Goal: Use online tool/utility: Utilize a website feature to perform a specific function

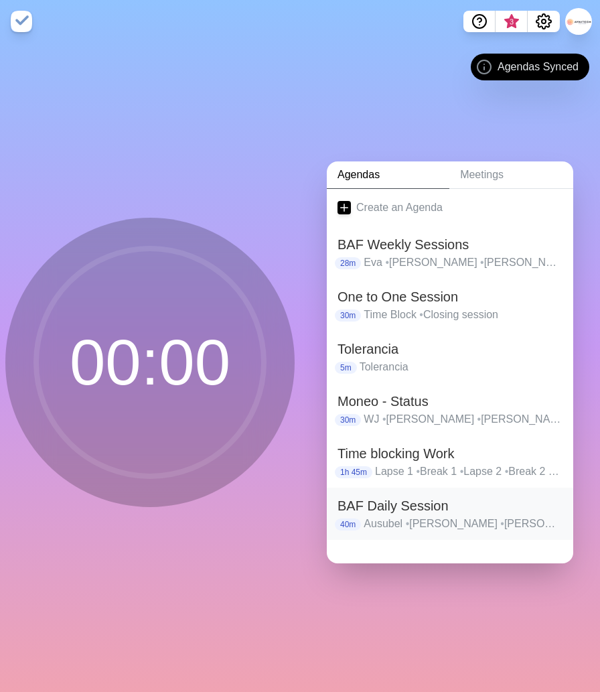
click at [401, 509] on h2 "BAF Daily Session" at bounding box center [450, 506] width 225 height 20
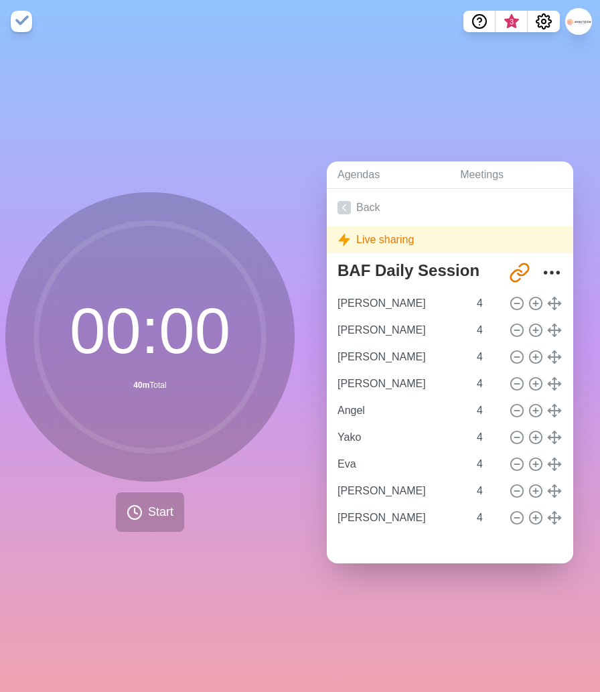
type input "[PERSON_NAME]"
type input "Angel"
type input "Yako"
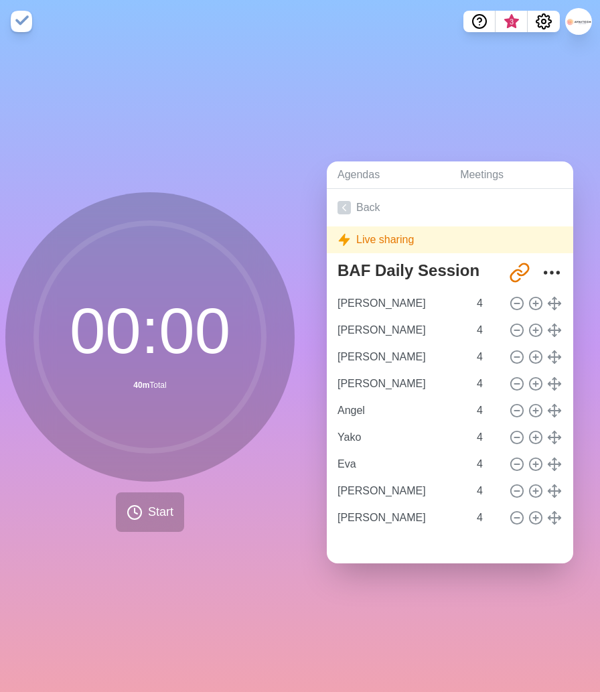
type input "Eva"
type input "[PERSON_NAME]"
type input "Ausubel"
type input "[PERSON_NAME]"
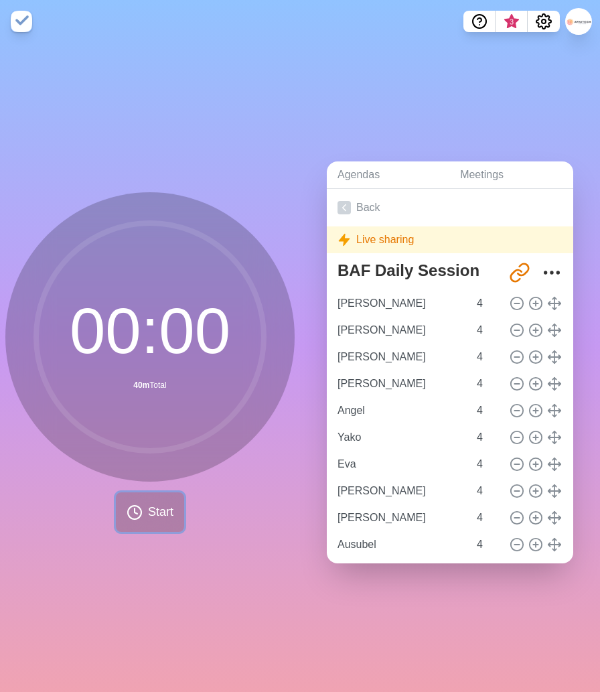
click at [151, 513] on span "Start" at bounding box center [160, 512] width 25 height 18
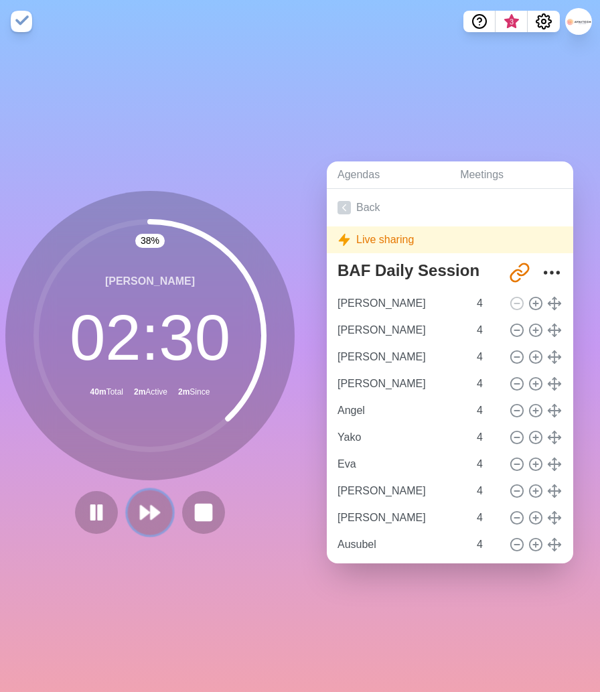
click at [148, 515] on icon at bounding box center [150, 512] width 23 height 23
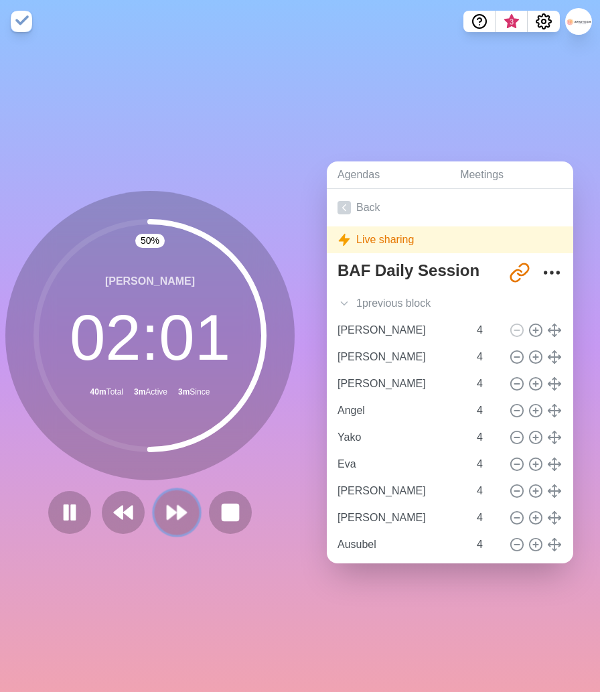
click at [181, 511] on polygon at bounding box center [182, 512] width 9 height 13
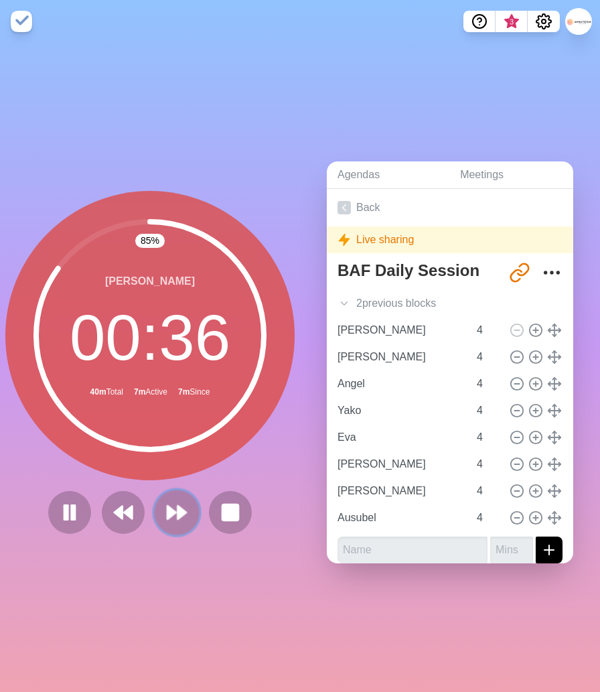
click at [178, 517] on polygon at bounding box center [182, 512] width 9 height 13
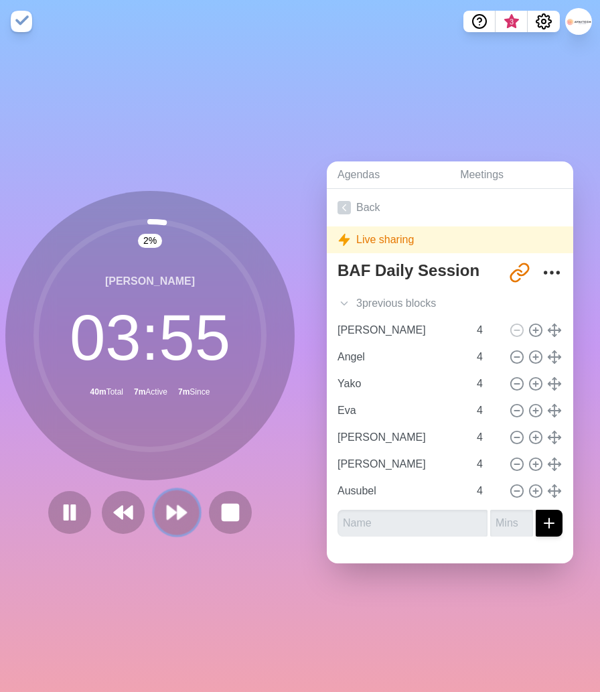
click at [175, 510] on icon at bounding box center [177, 512] width 23 height 23
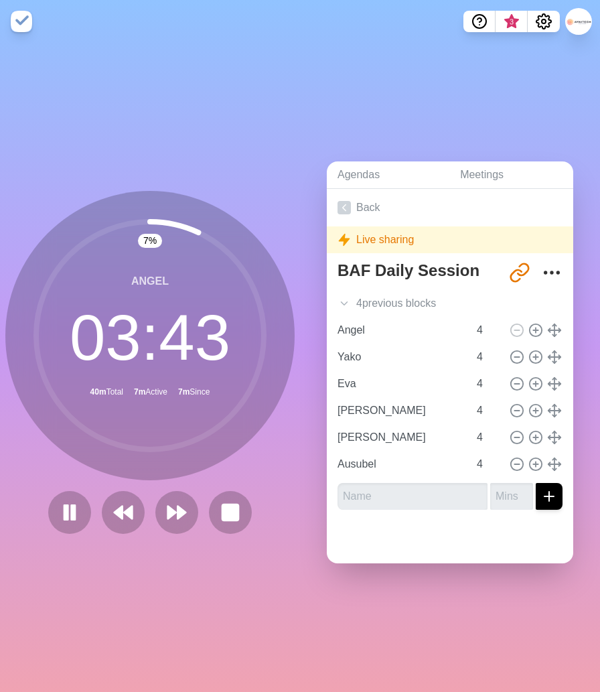
click at [454, 610] on div "Agendas Meetings Back Live sharing BAF Daily Session [URL][DOMAIN_NAME] 4 previ…" at bounding box center [450, 367] width 300 height 649
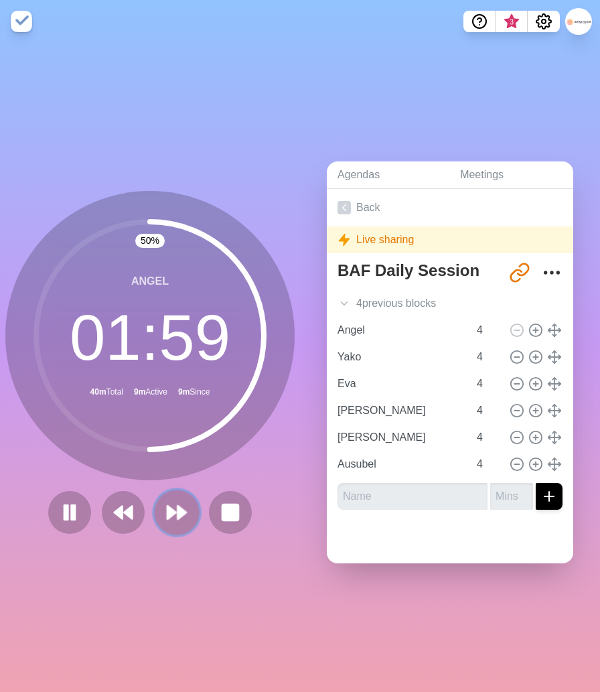
click at [178, 509] on polygon at bounding box center [182, 512] width 9 height 13
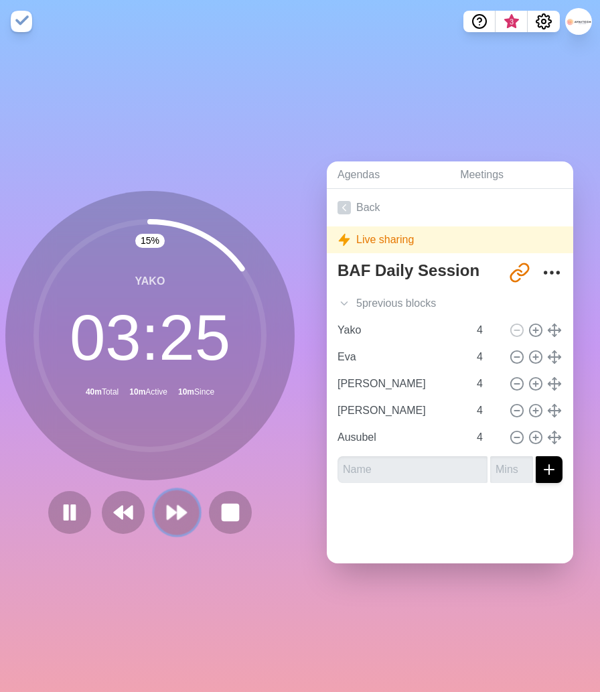
click at [179, 509] on polygon at bounding box center [182, 512] width 9 height 13
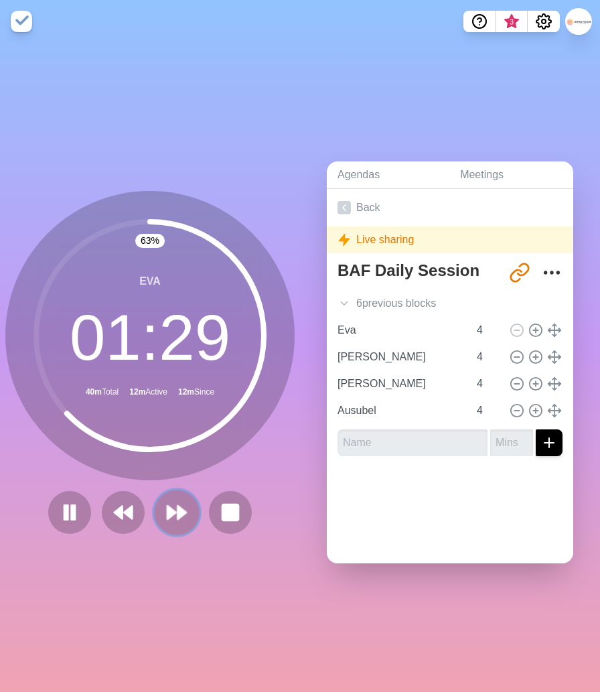
click at [178, 517] on polygon at bounding box center [182, 512] width 9 height 13
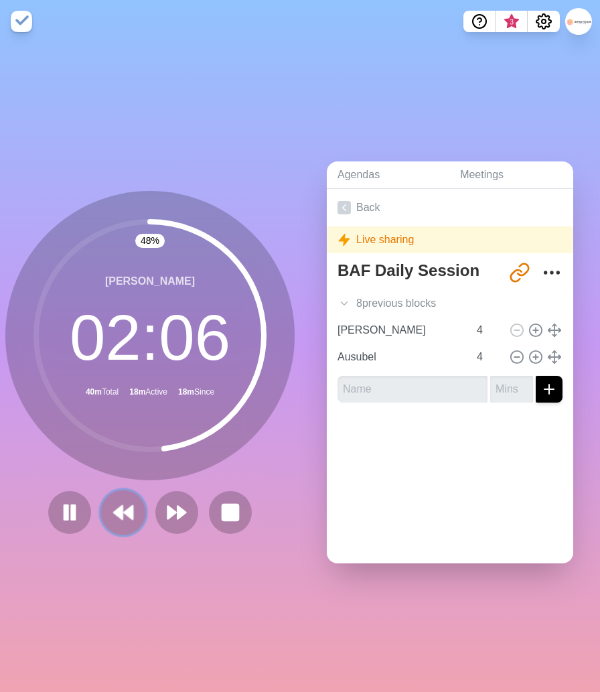
click at [131, 515] on polygon at bounding box center [128, 512] width 9 height 13
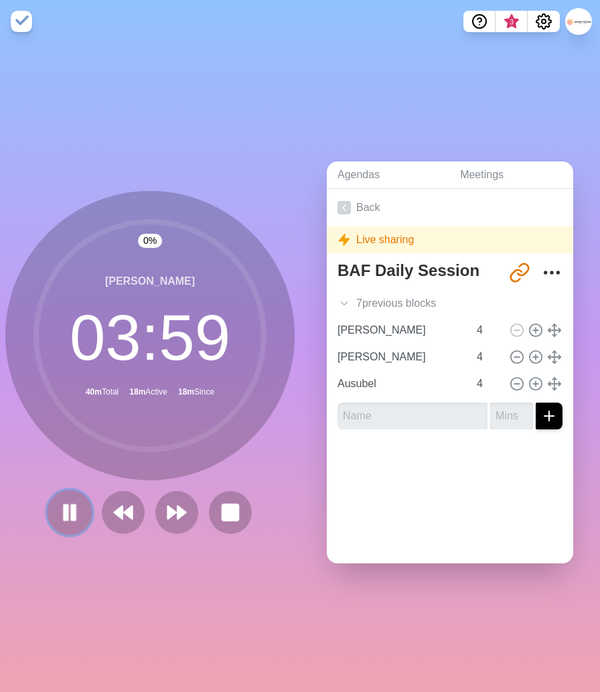
click at [64, 515] on rect at bounding box center [66, 512] width 4 height 15
click at [176, 515] on icon at bounding box center [177, 512] width 23 height 23
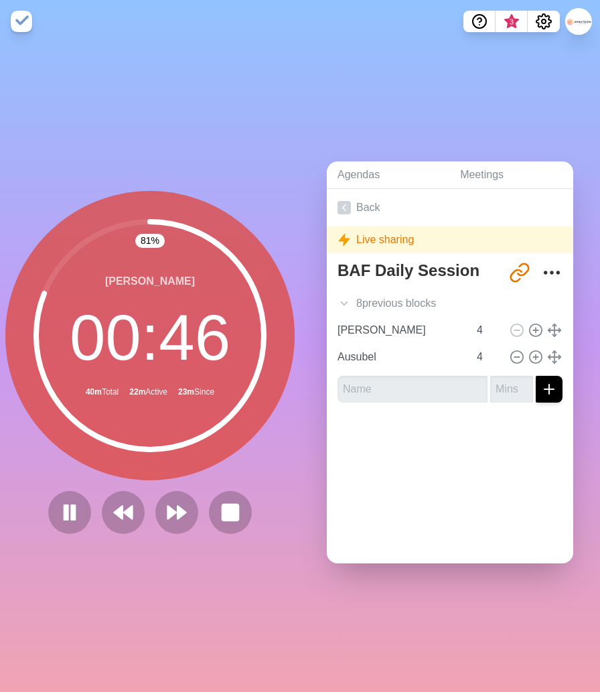
click at [188, 484] on div "81 % [PERSON_NAME] 00 : 46 40m Total 22m Active 23m Since" at bounding box center [149, 362] width 289 height 343
click at [182, 513] on polygon at bounding box center [182, 512] width 9 height 13
